Goal: Transaction & Acquisition: Purchase product/service

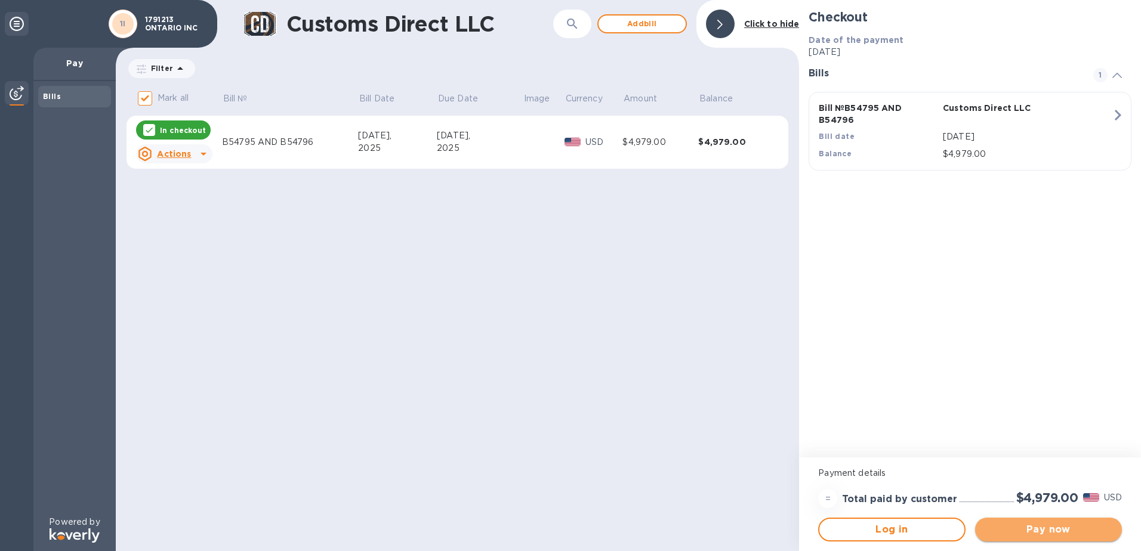
click at [1051, 531] on span "Pay now" at bounding box center [1049, 530] width 128 height 14
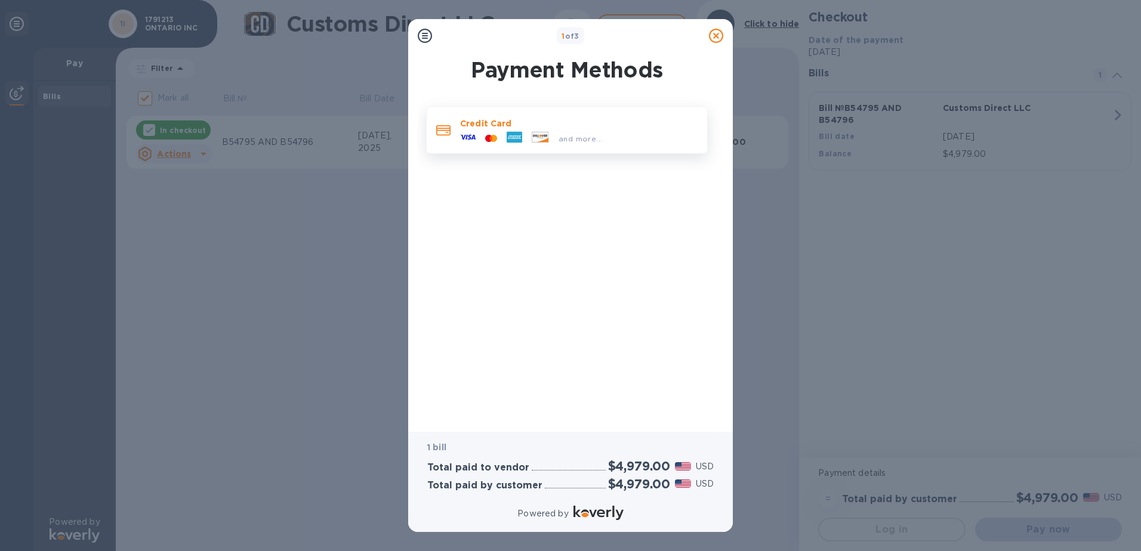
click at [528, 118] on p "Credit Card" at bounding box center [579, 124] width 238 height 12
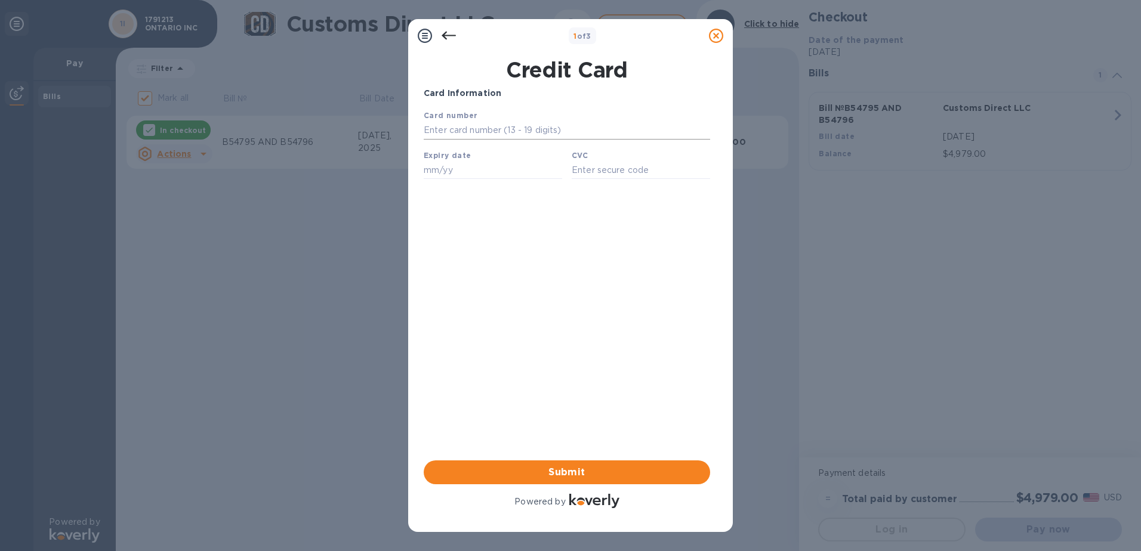
click at [459, 131] on input "text" at bounding box center [567, 131] width 286 height 18
type input "[CREDIT_CARD_NUMBER]"
click at [435, 175] on input "text" at bounding box center [493, 170] width 138 height 18
type input "05/29"
click at [591, 174] on input "text" at bounding box center [641, 170] width 138 height 18
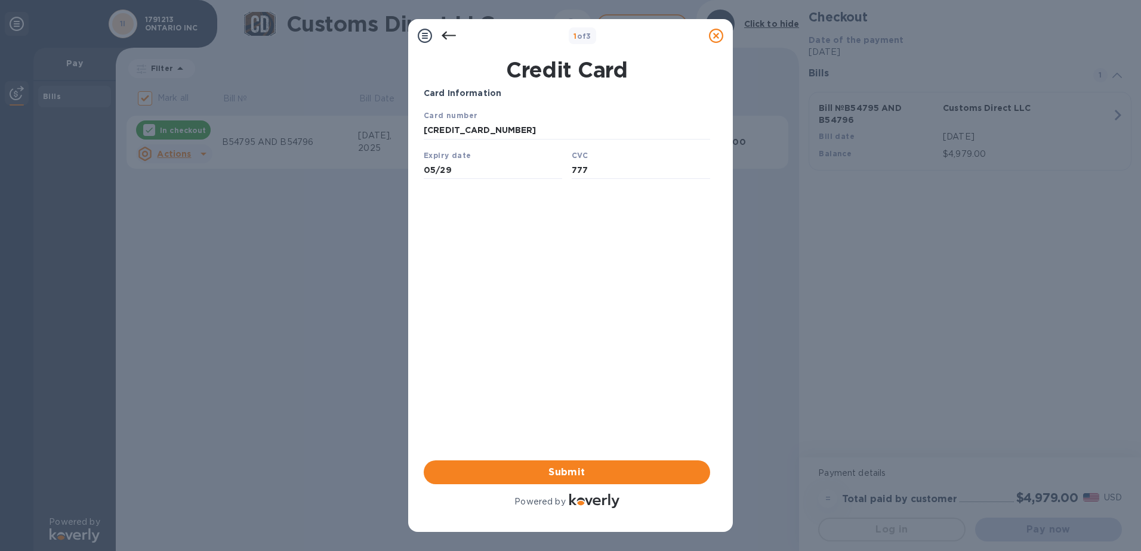
type input "777"
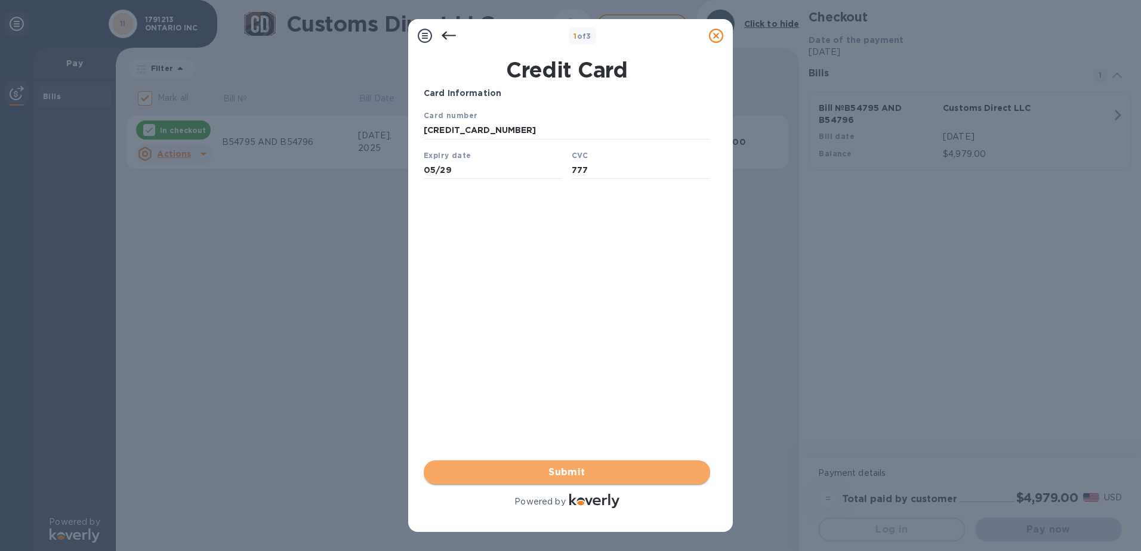
click at [548, 468] on span "Submit" at bounding box center [566, 472] width 267 height 14
